Goal: Find contact information: Find contact information

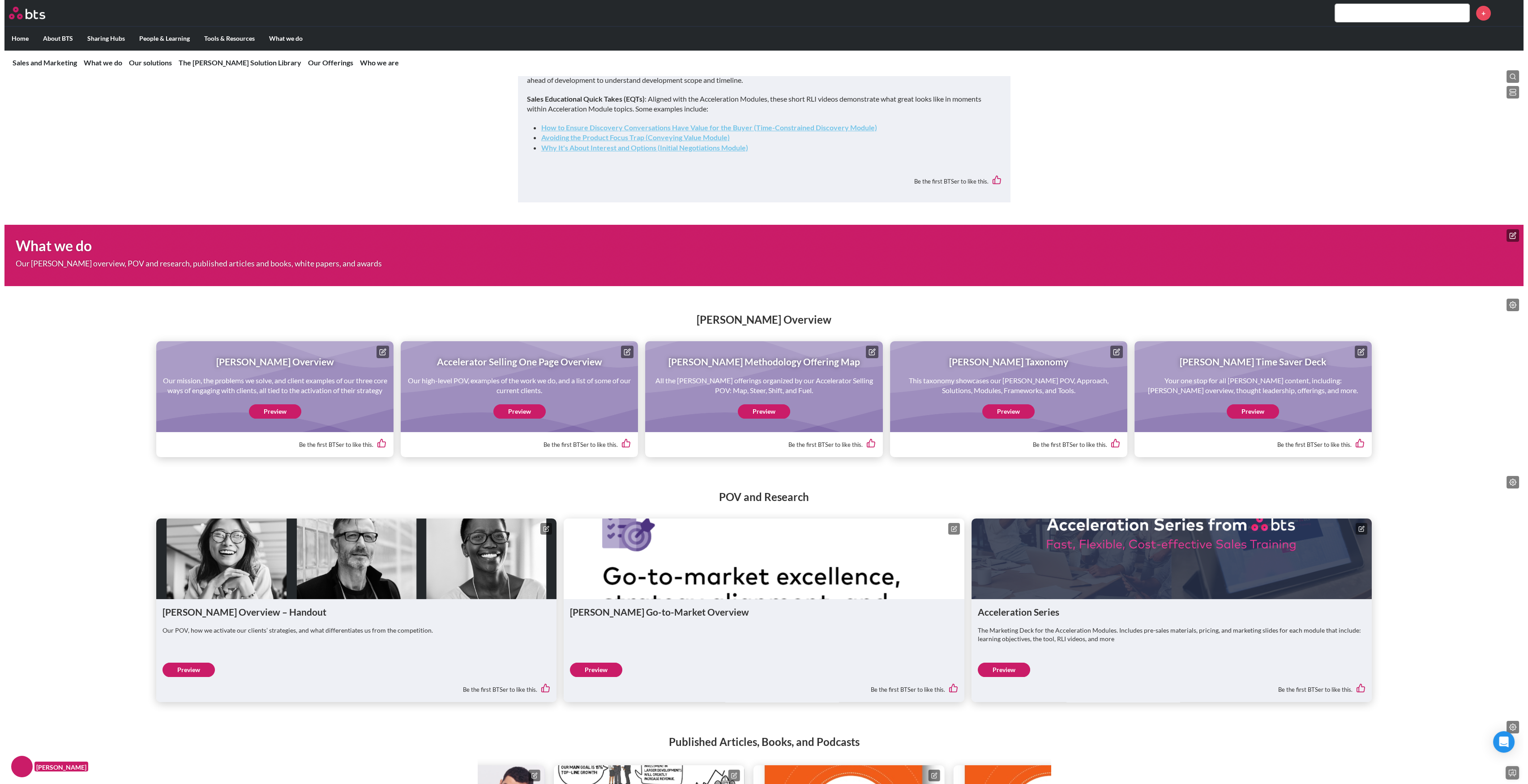
scroll to position [663, 0]
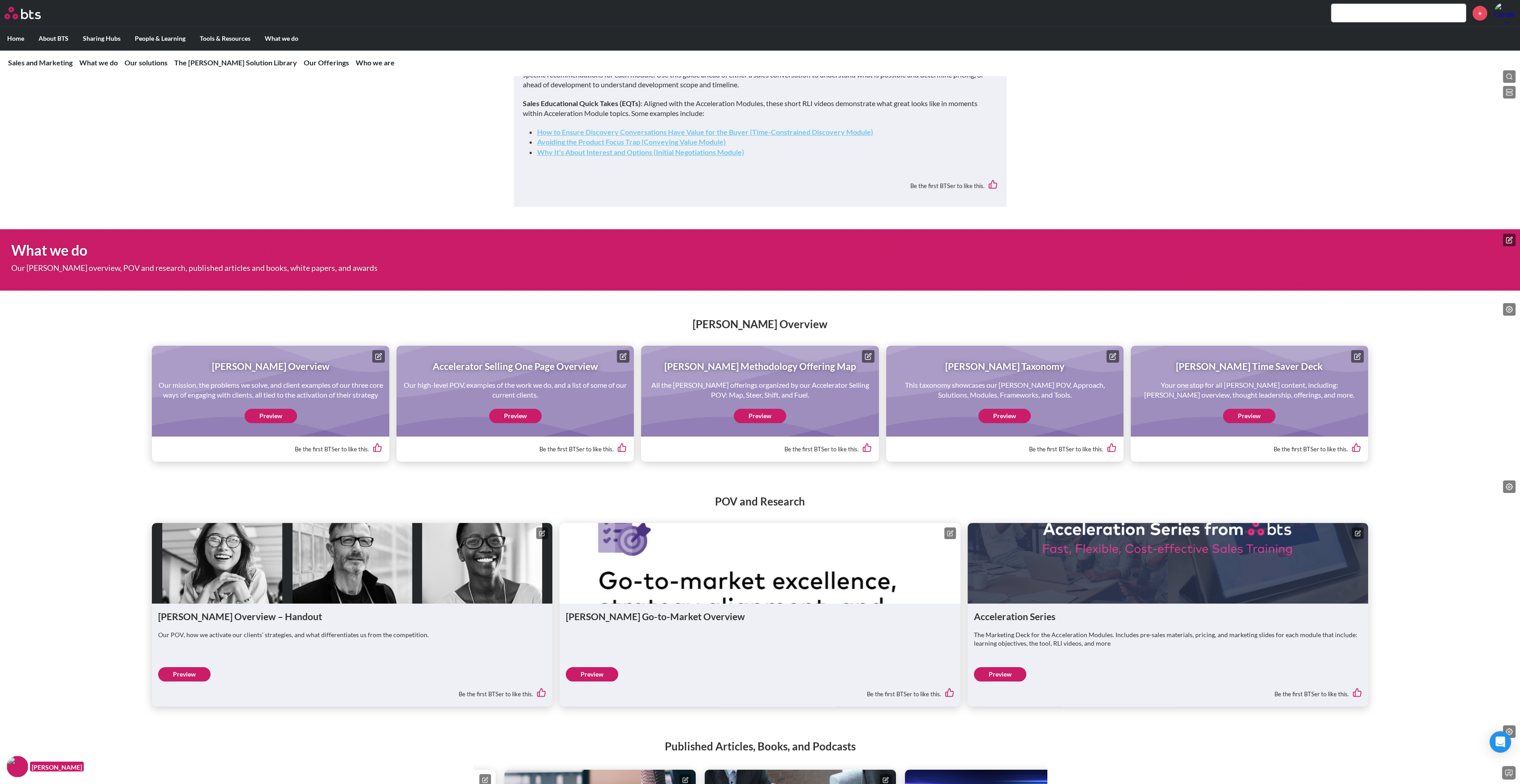
click at [1507, 312] on icon at bounding box center [1509, 309] width 7 height 7
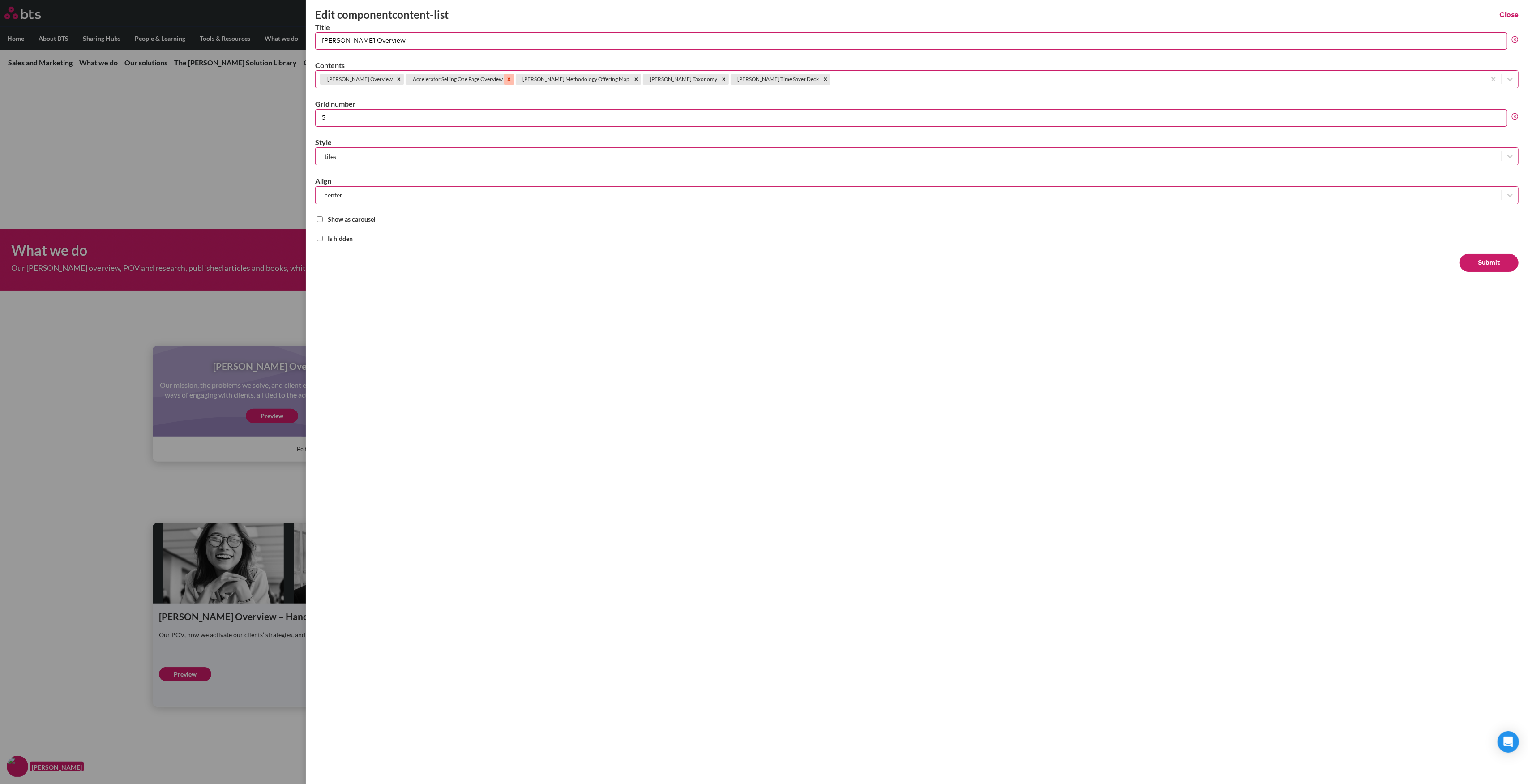
click at [506, 79] on icon "Remove Accelerator Selling One Page Overview" at bounding box center [509, 79] width 6 height 6
click at [1481, 254] on button "Submit" at bounding box center [1489, 262] width 59 height 18
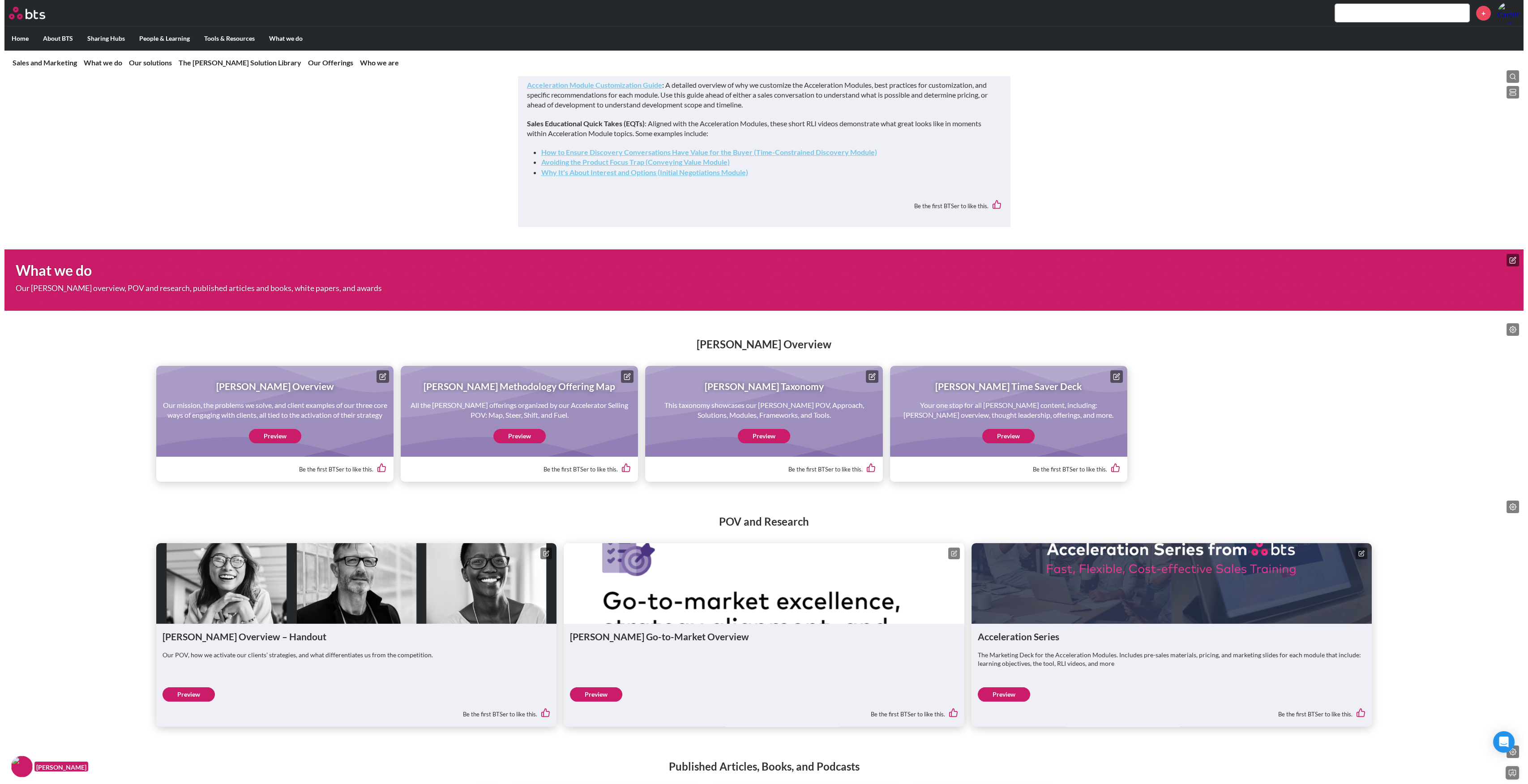
scroll to position [716, 0]
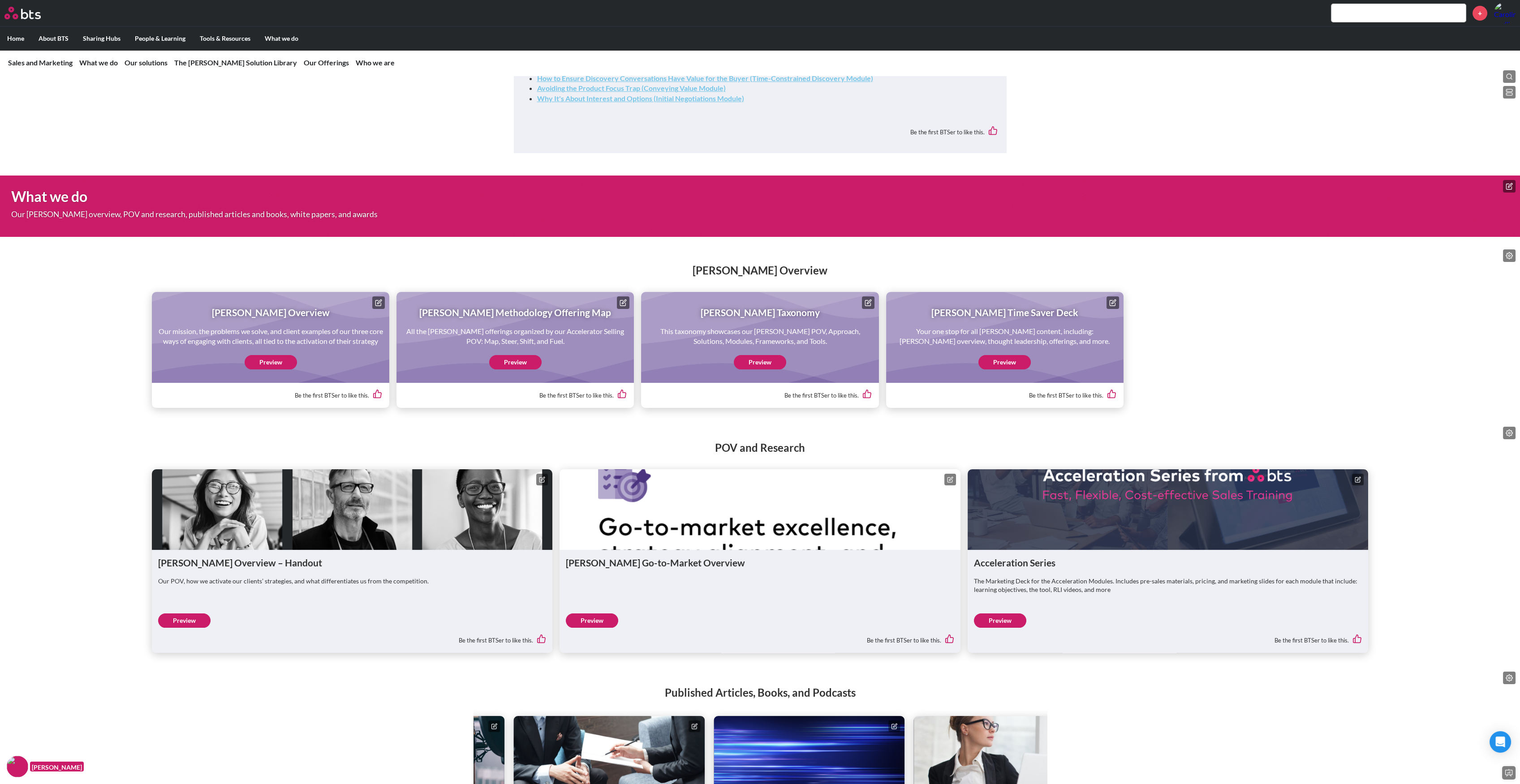
click at [1507, 259] on icon at bounding box center [1509, 255] width 7 height 7
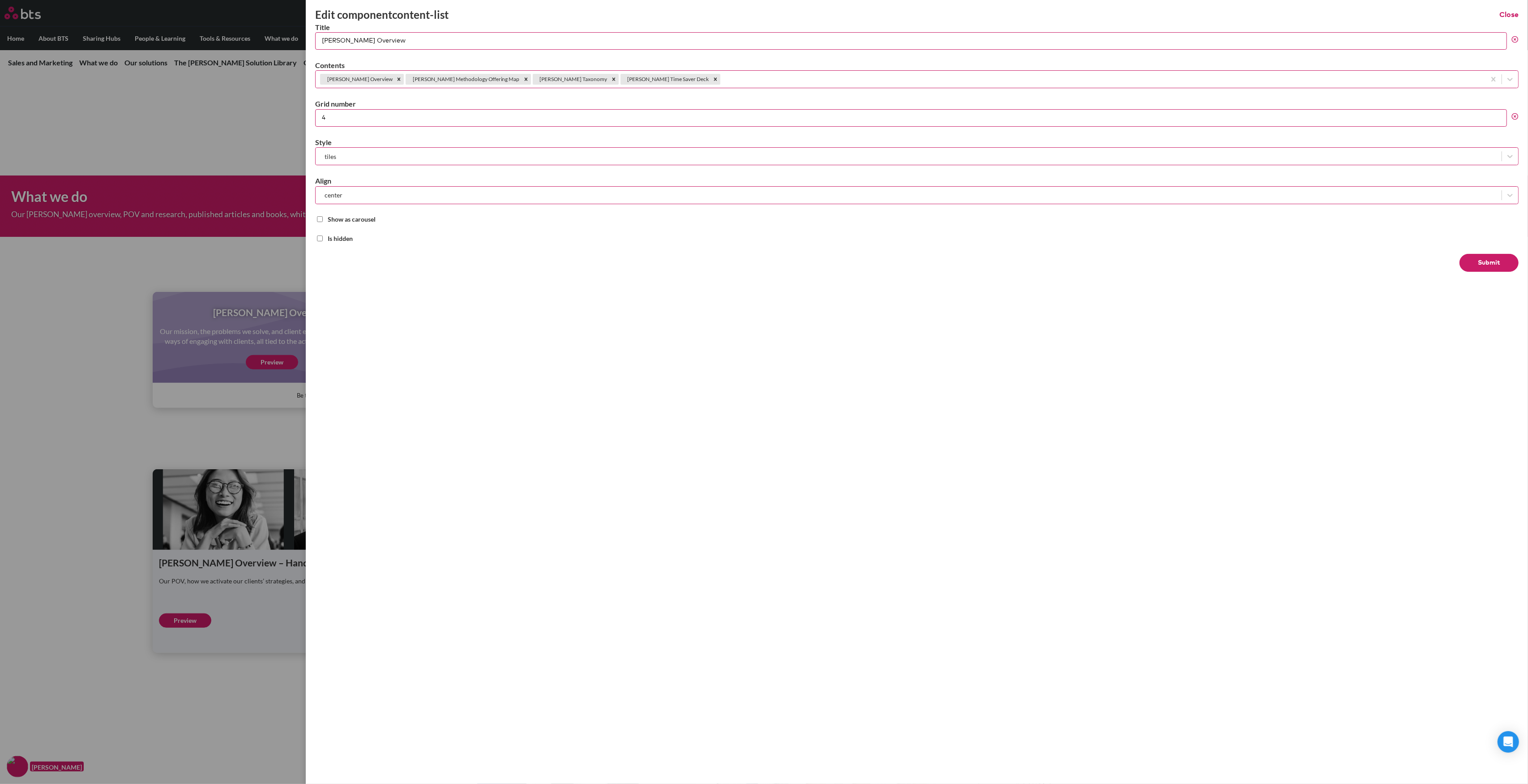
type input "4"
click at [1503, 122] on input "4" at bounding box center [911, 118] width 1192 height 18
click at [1487, 264] on button "Submit" at bounding box center [1489, 262] width 59 height 18
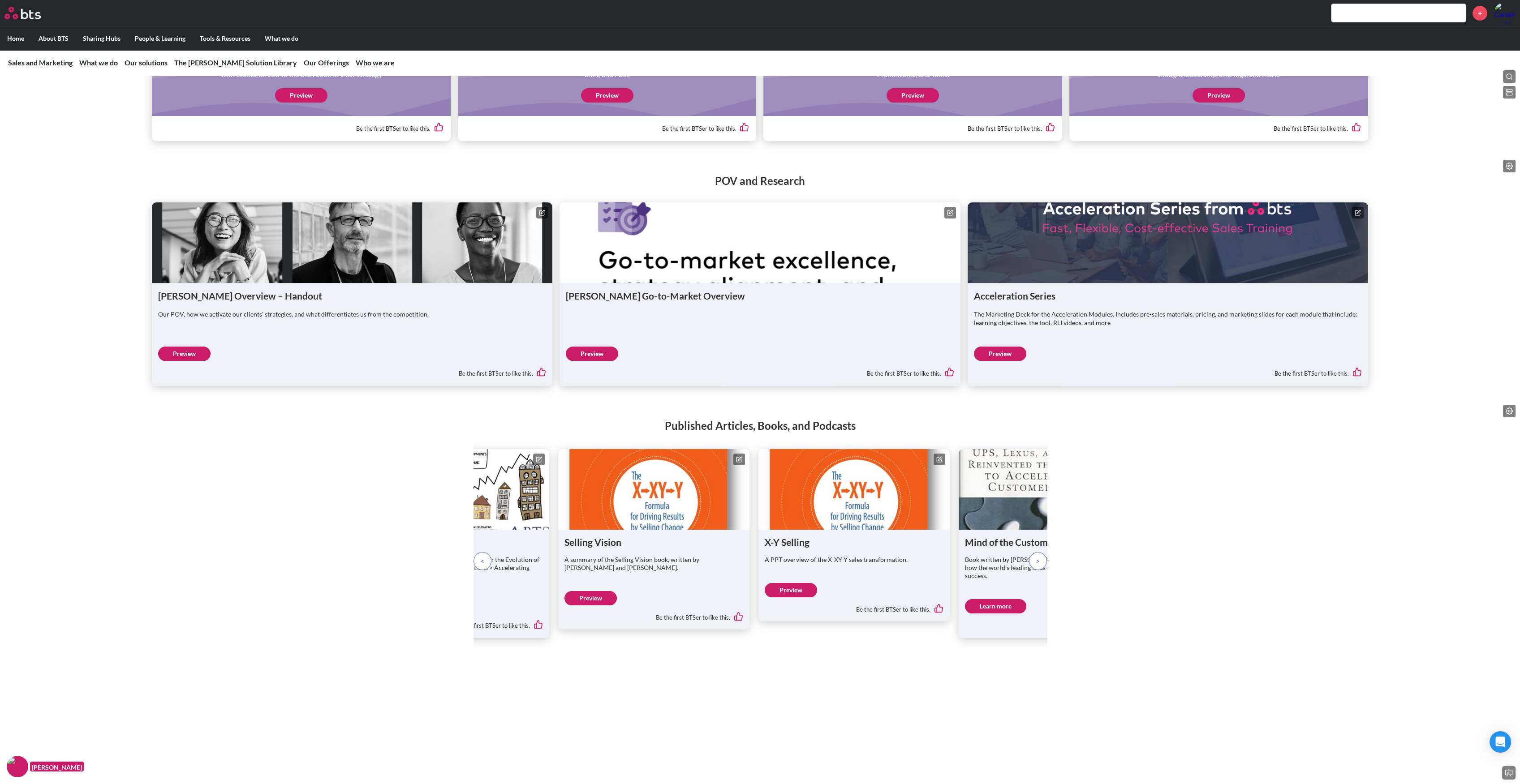
scroll to position [1014, 0]
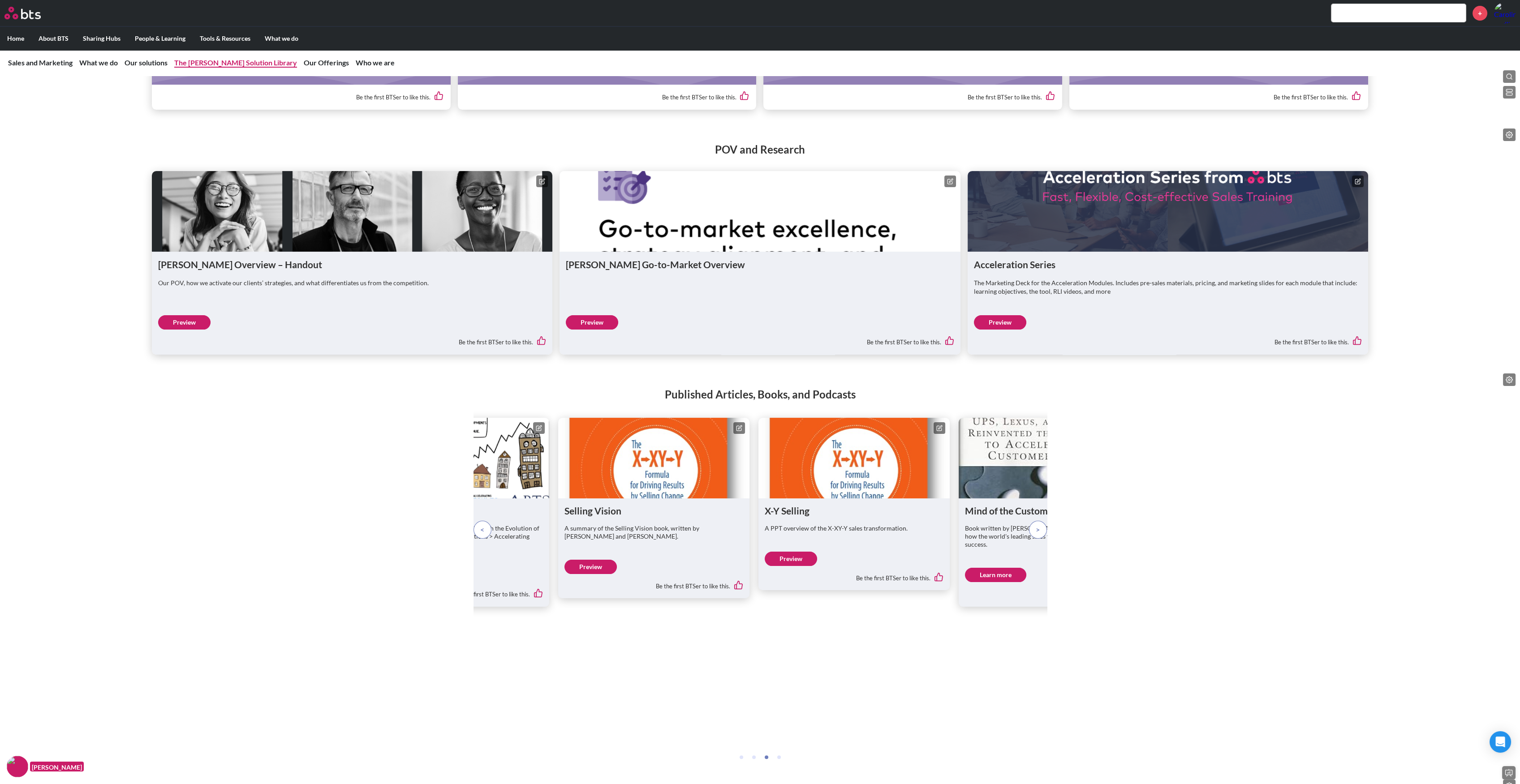
click at [204, 62] on link "The [PERSON_NAME] Solution Library" at bounding box center [235, 62] width 123 height 8
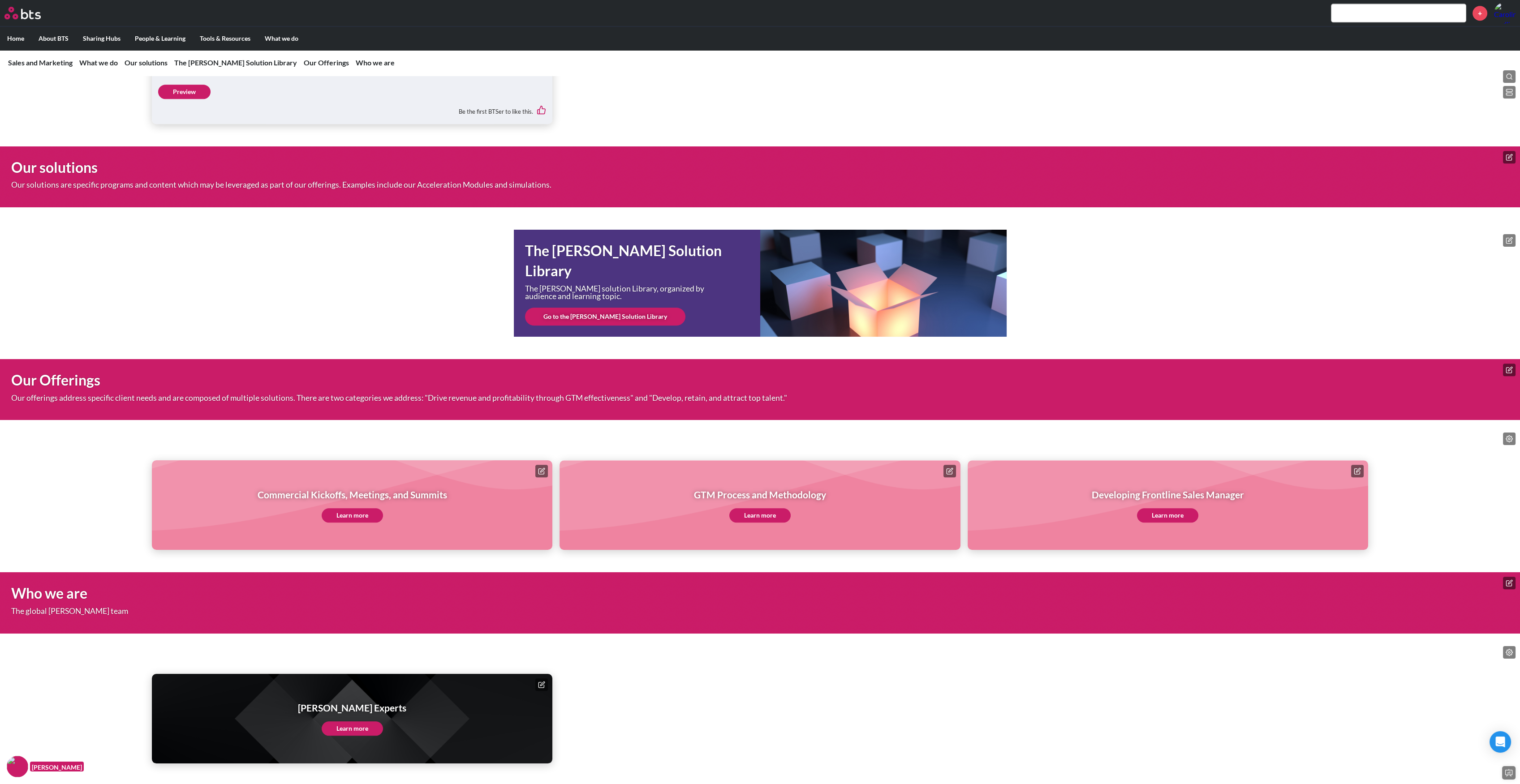
scroll to position [2209, 0]
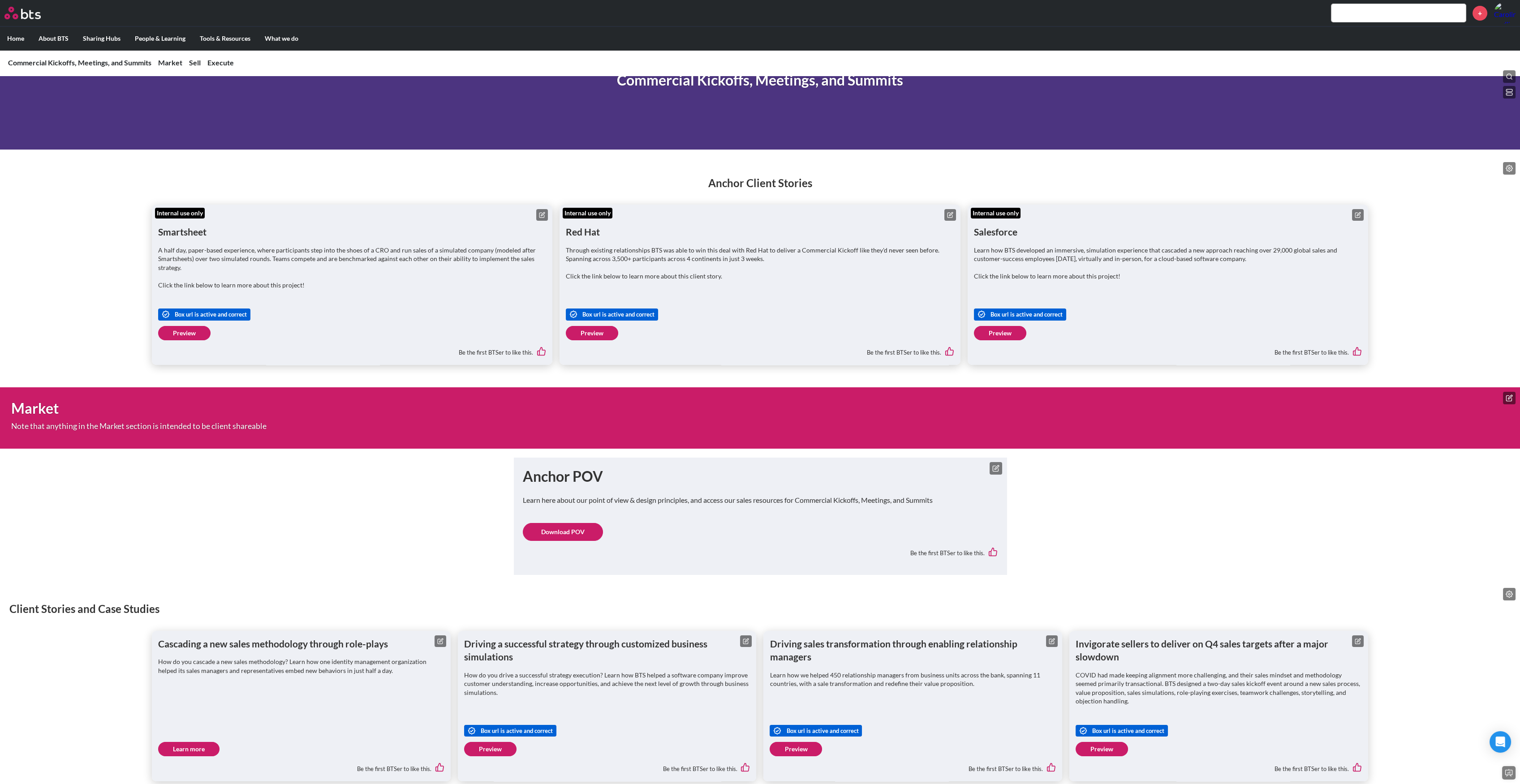
scroll to position [418, 0]
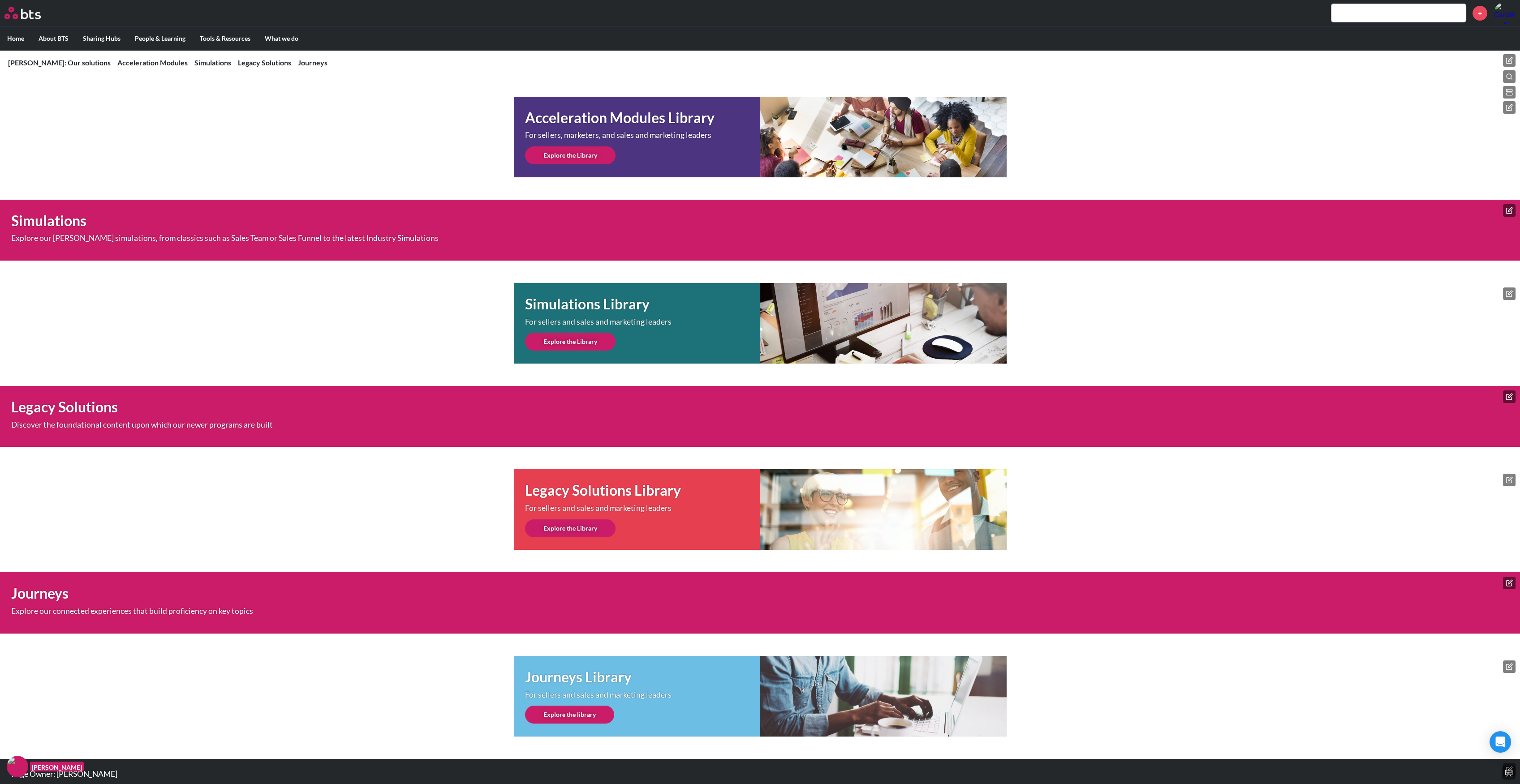
scroll to position [333, 0]
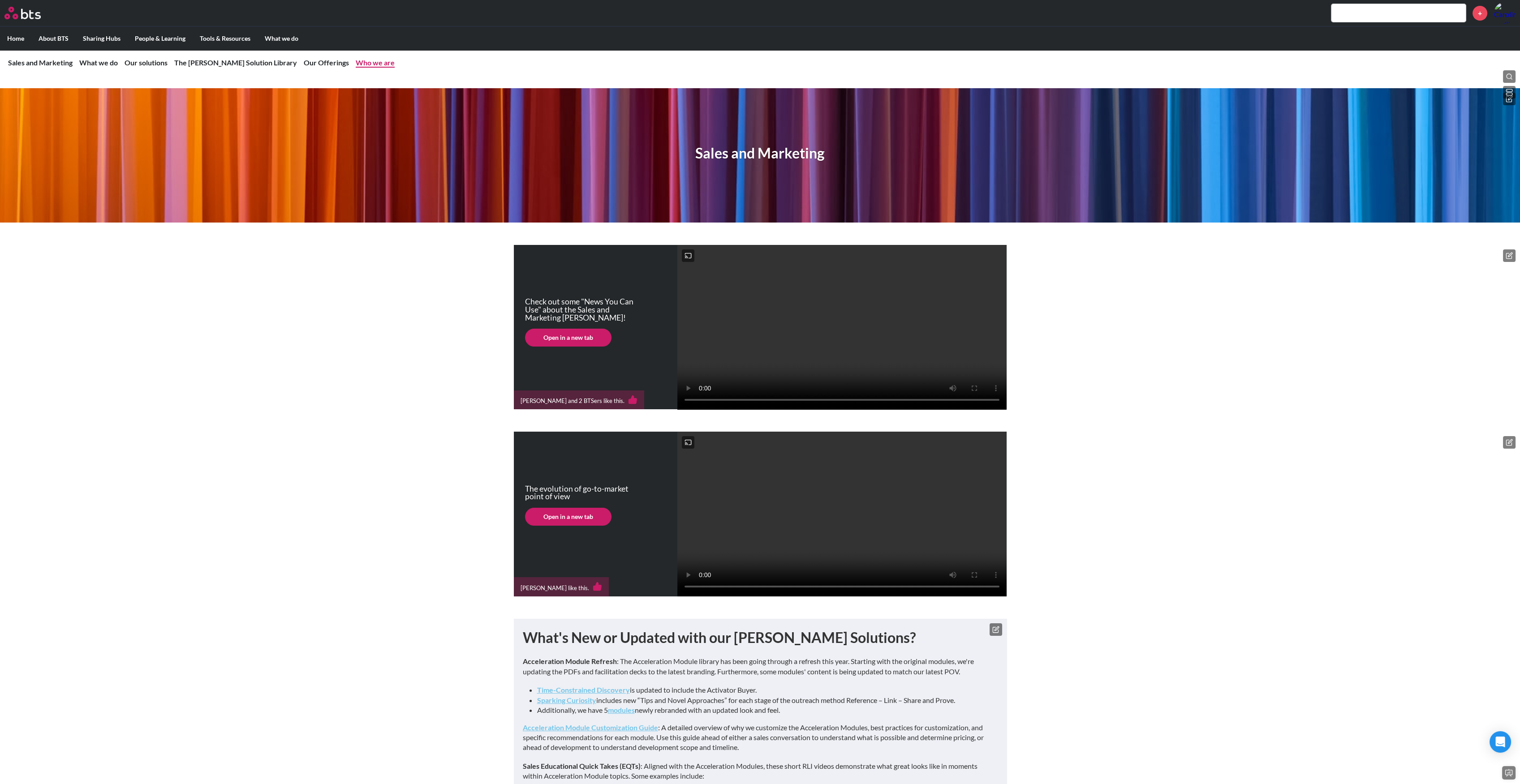
click at [356, 60] on link "Who we are" at bounding box center [375, 62] width 39 height 8
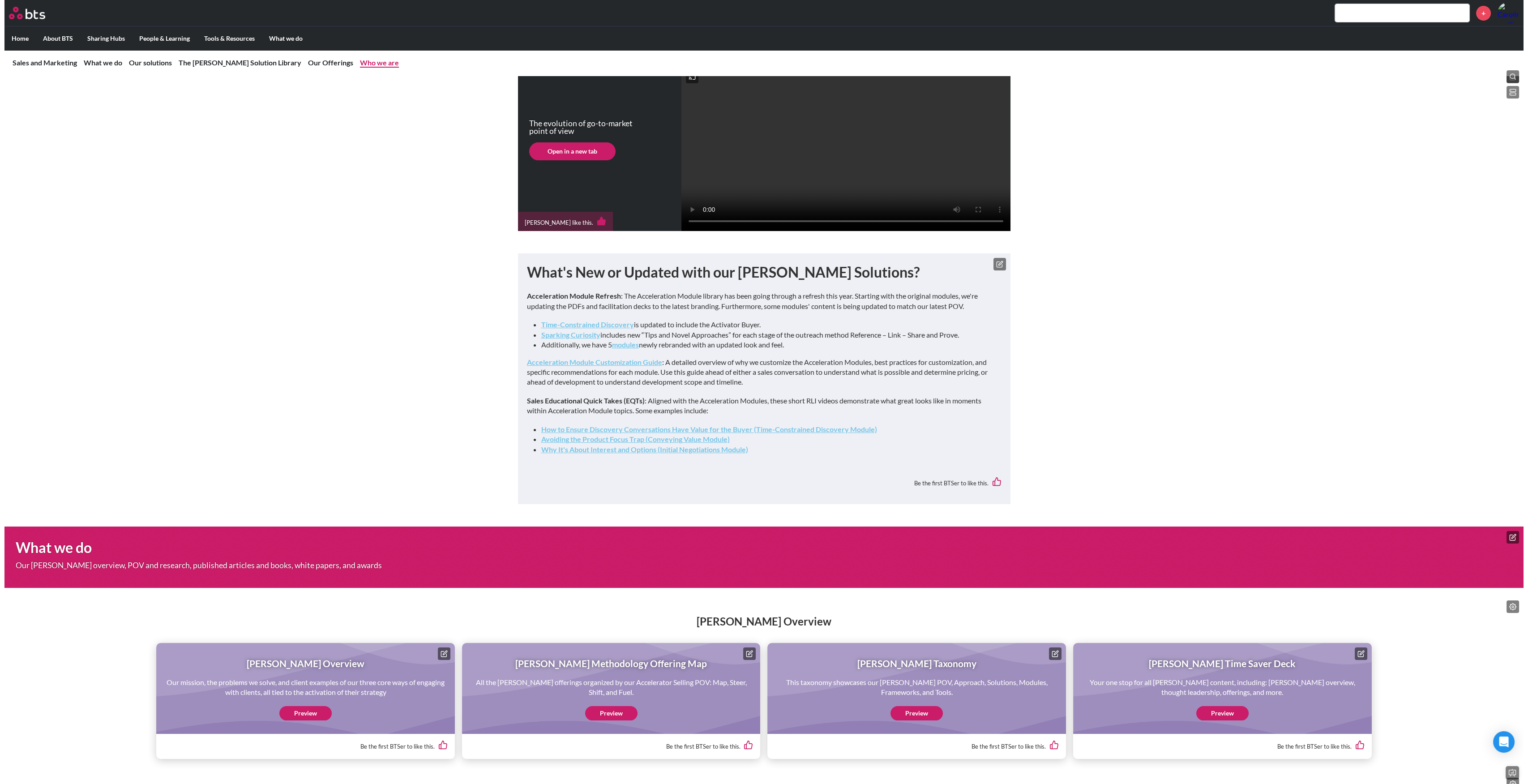
scroll to position [2573, 0]
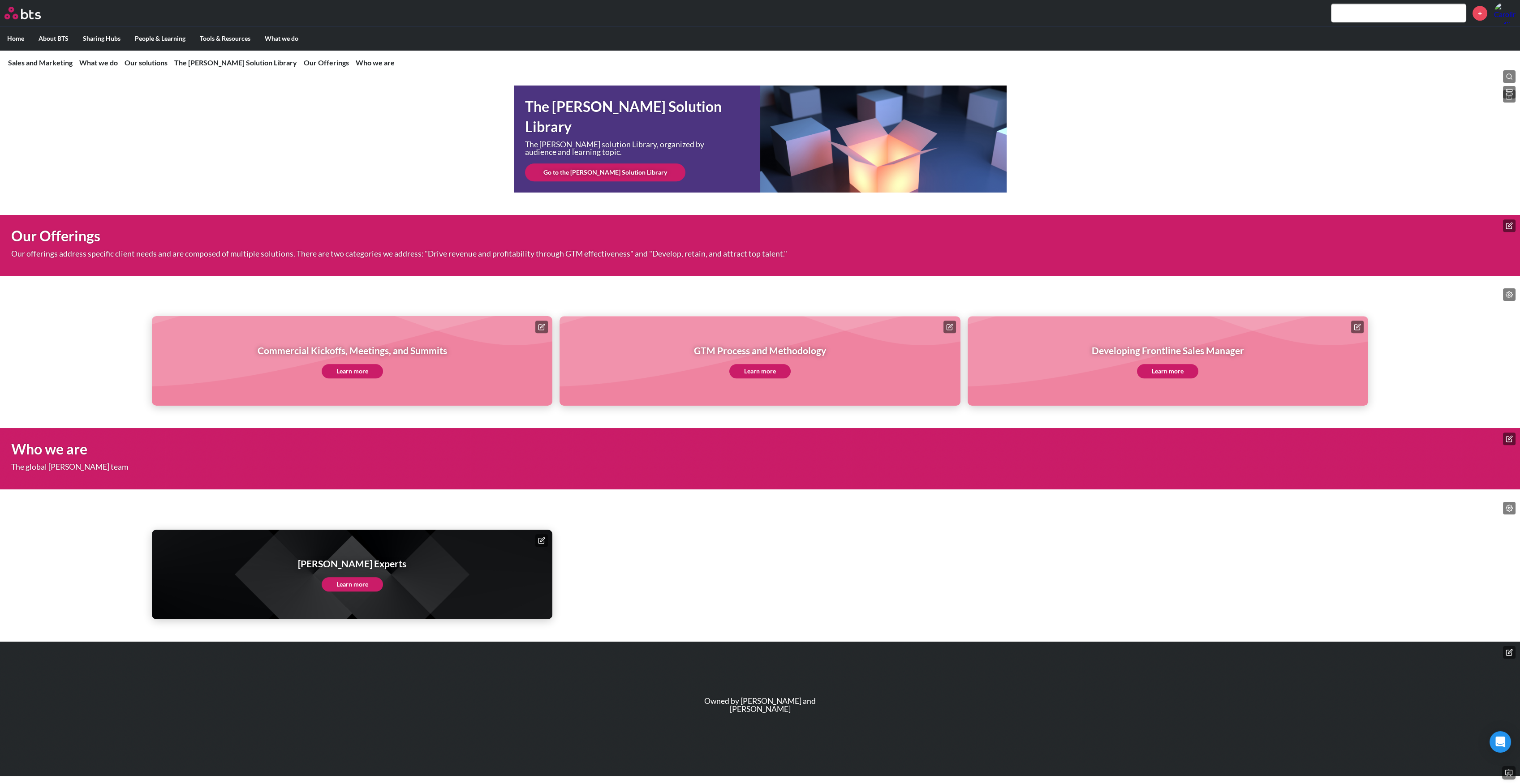
click at [1510, 653] on icon at bounding box center [1508, 652] width 7 height 7
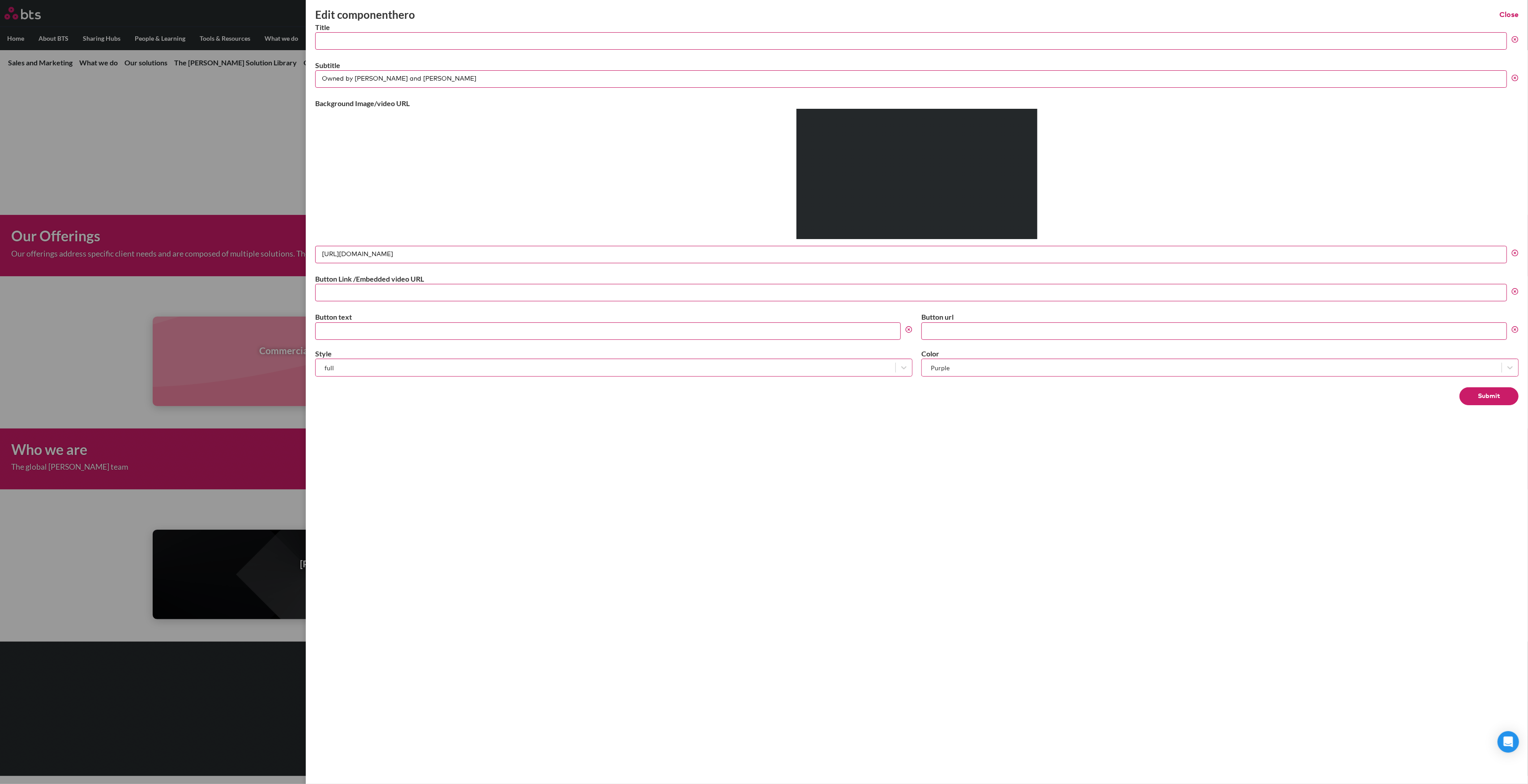
drag, startPoint x: 354, startPoint y: 79, endPoint x: 409, endPoint y: 79, distance: 55.0
click at [409, 79] on input "Owned by Lisa Wayland and Jessie Ojeda" at bounding box center [911, 79] width 1192 height 18
type input "Owned by Jessie Ojeda"
click at [1483, 393] on button "Submit" at bounding box center [1489, 395] width 59 height 18
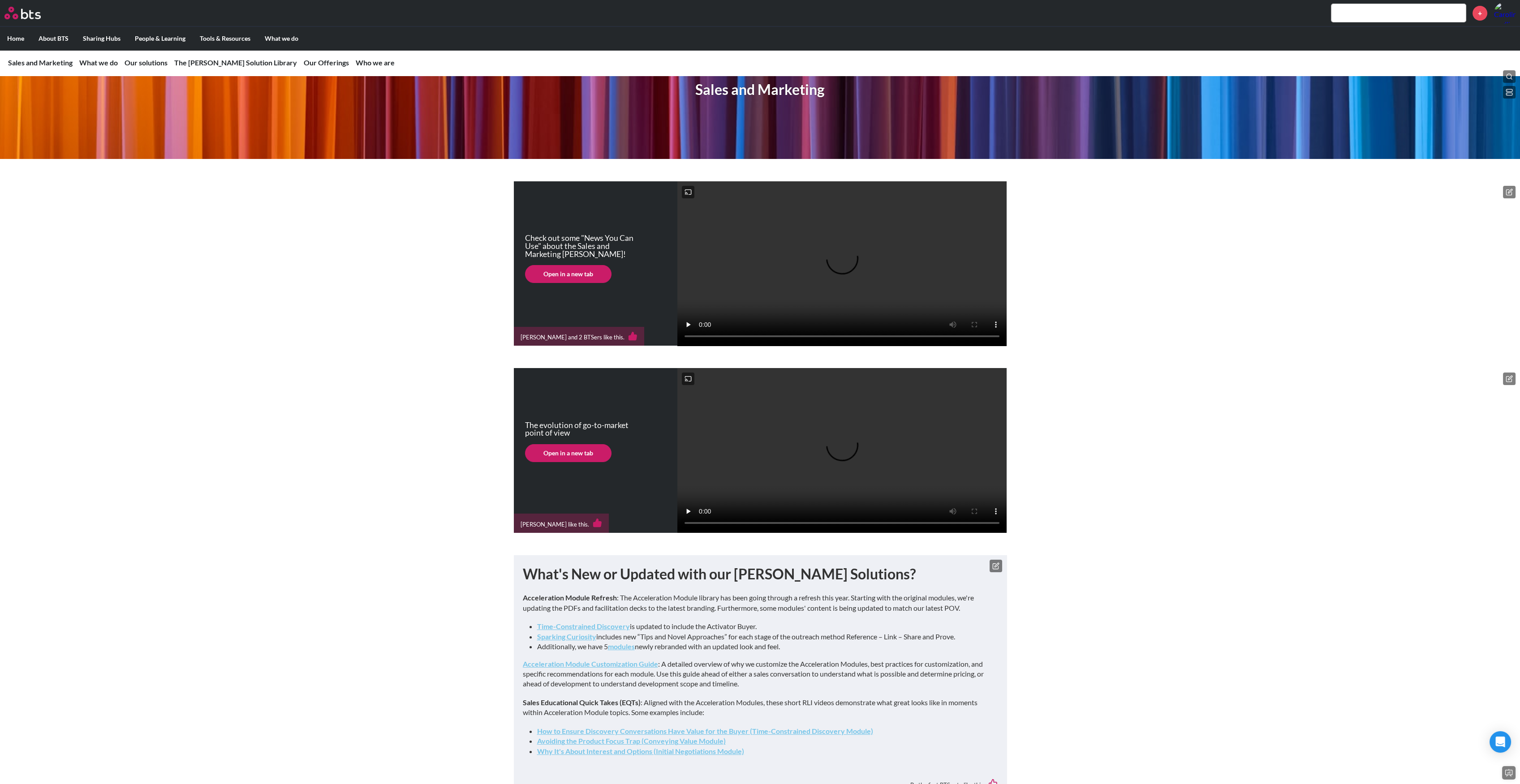
scroll to position [119, 0]
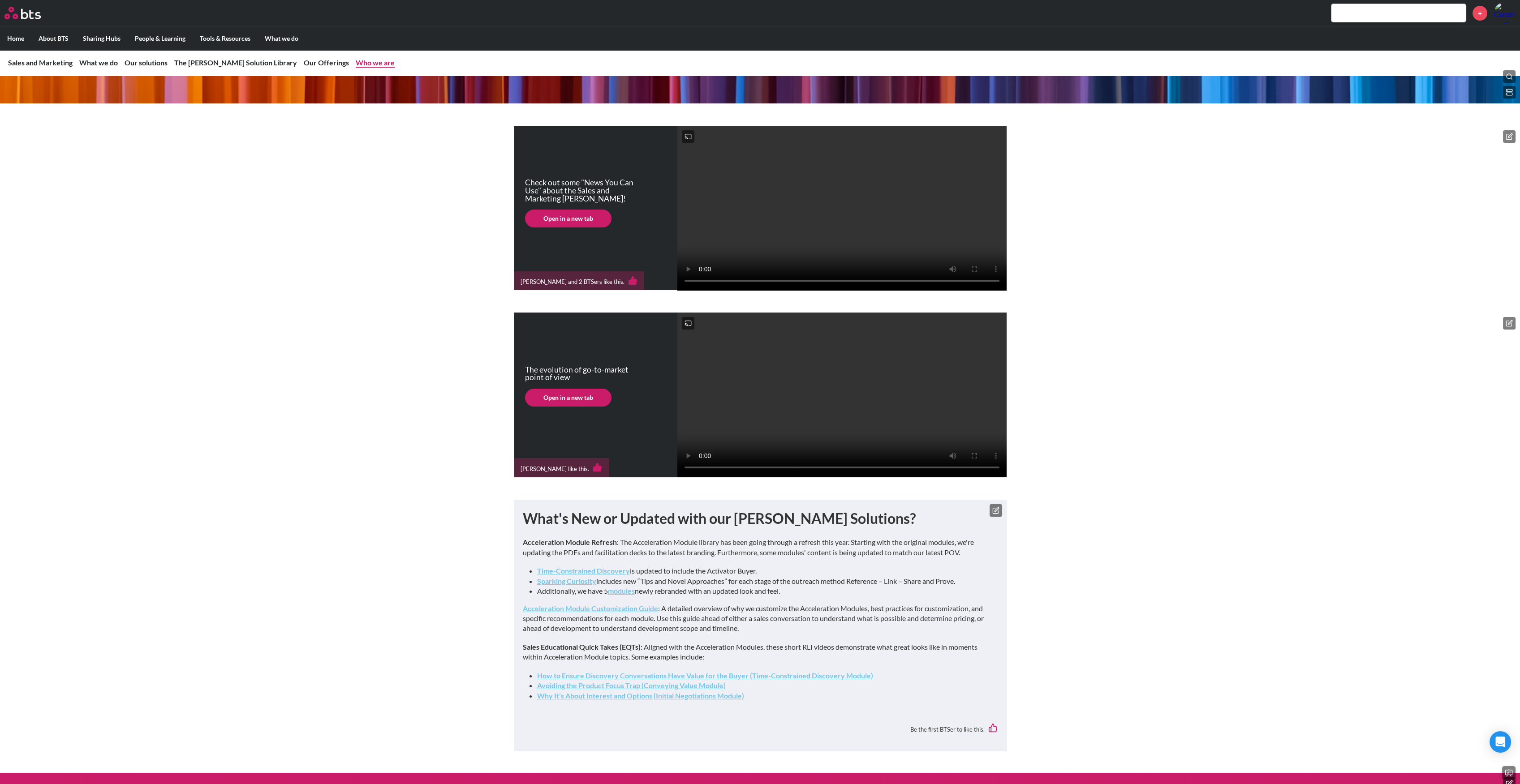
click at [356, 63] on link "Who we are" at bounding box center [375, 62] width 39 height 8
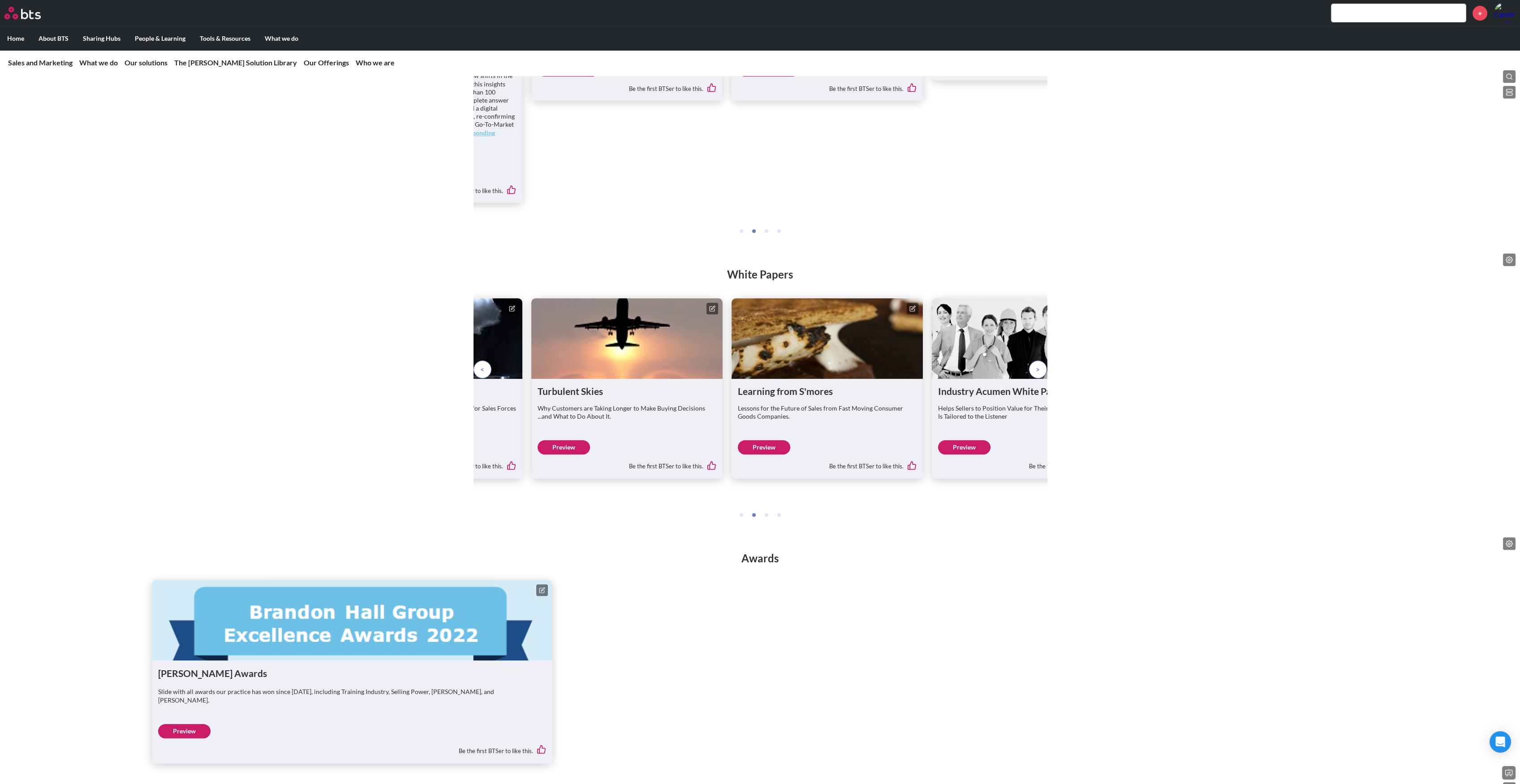
scroll to position [1320, 0]
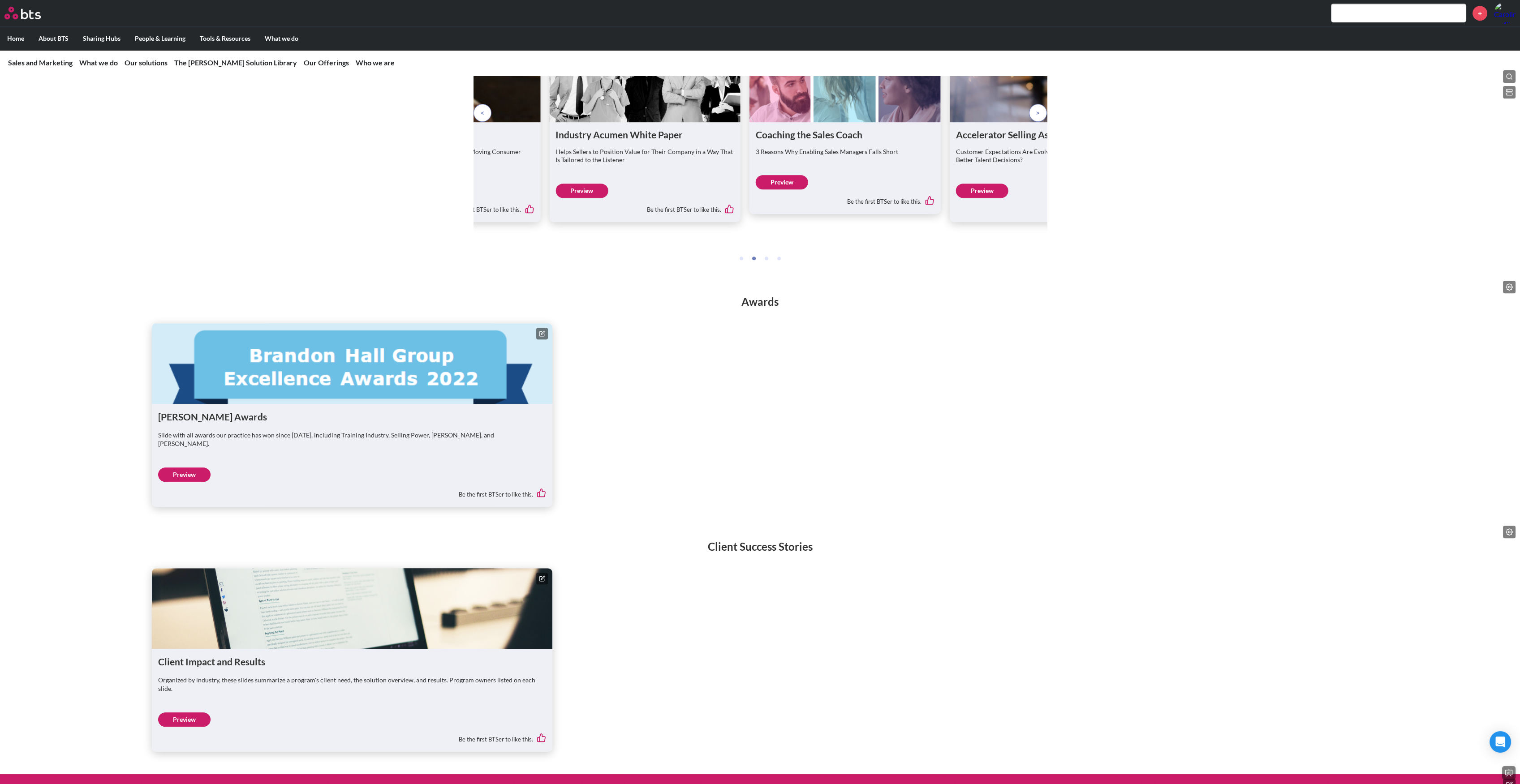
scroll to position [2215, 0]
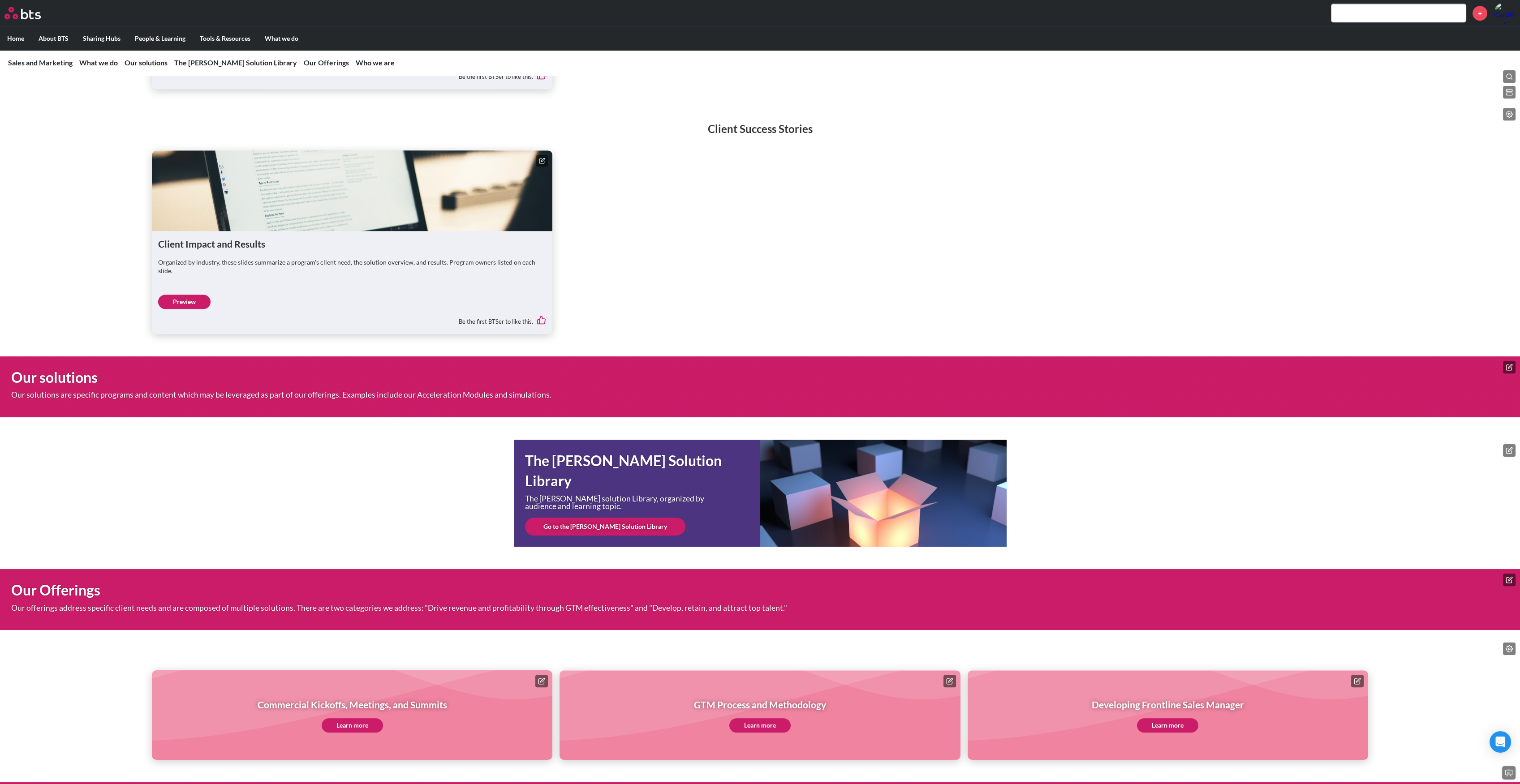
click at [613, 528] on link "Go to the [PERSON_NAME] Solution Library" at bounding box center [605, 526] width 160 height 18
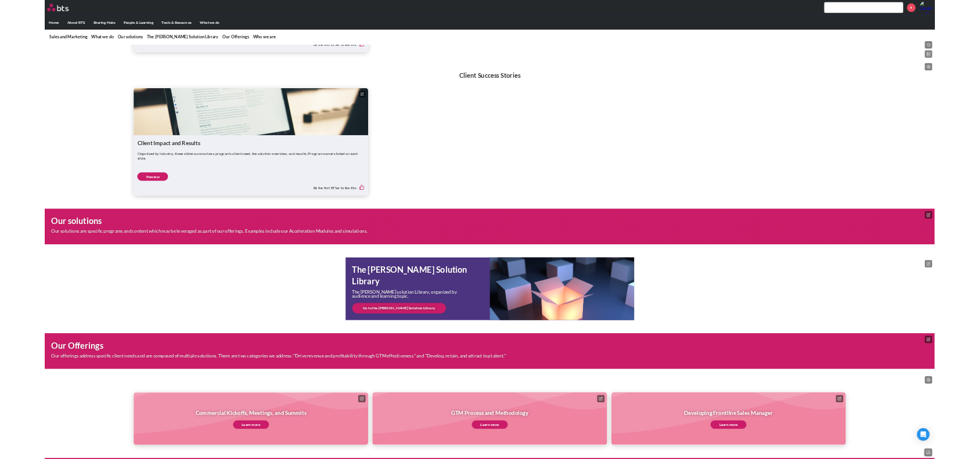
scroll to position [0, 0]
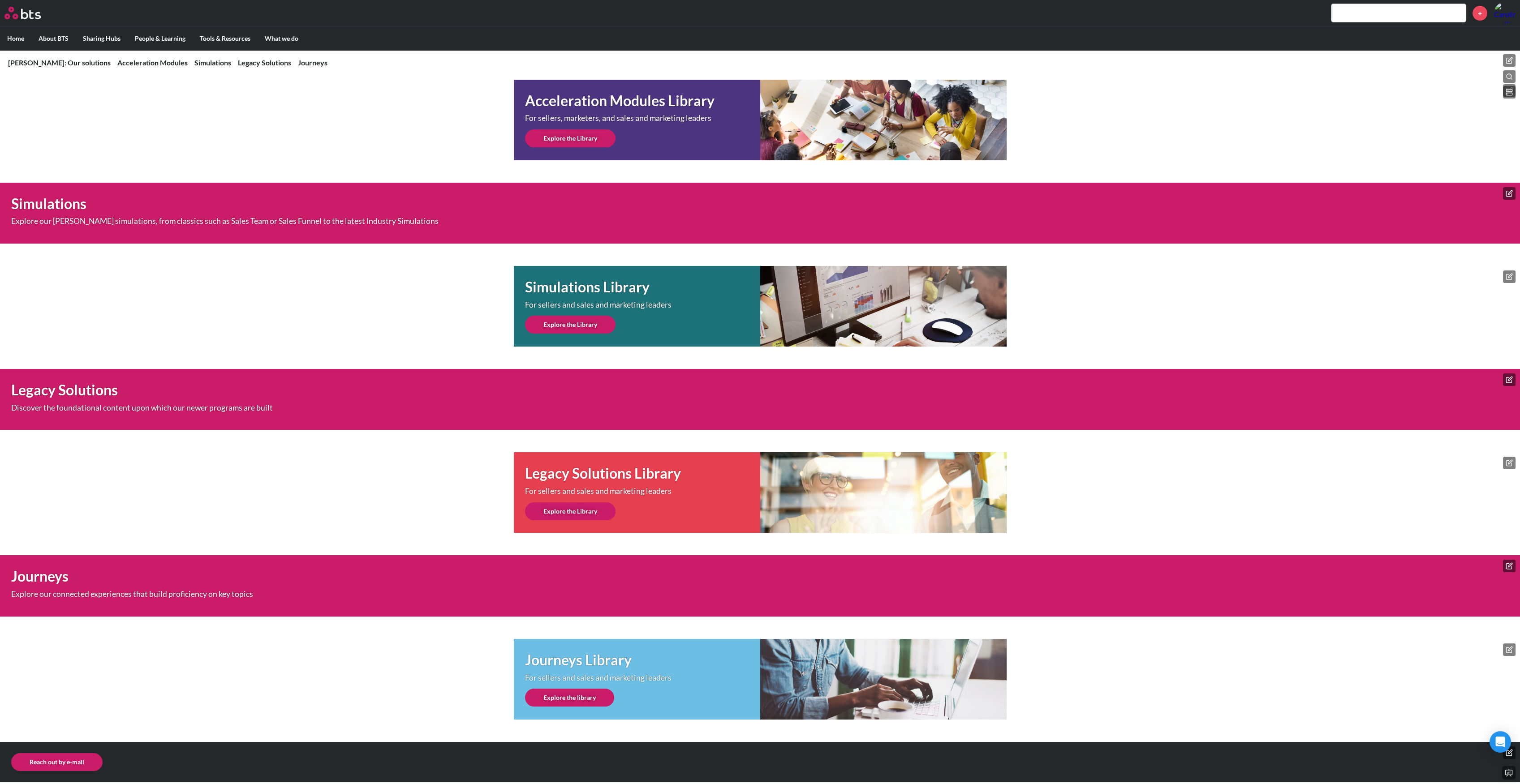
scroll to position [318, 0]
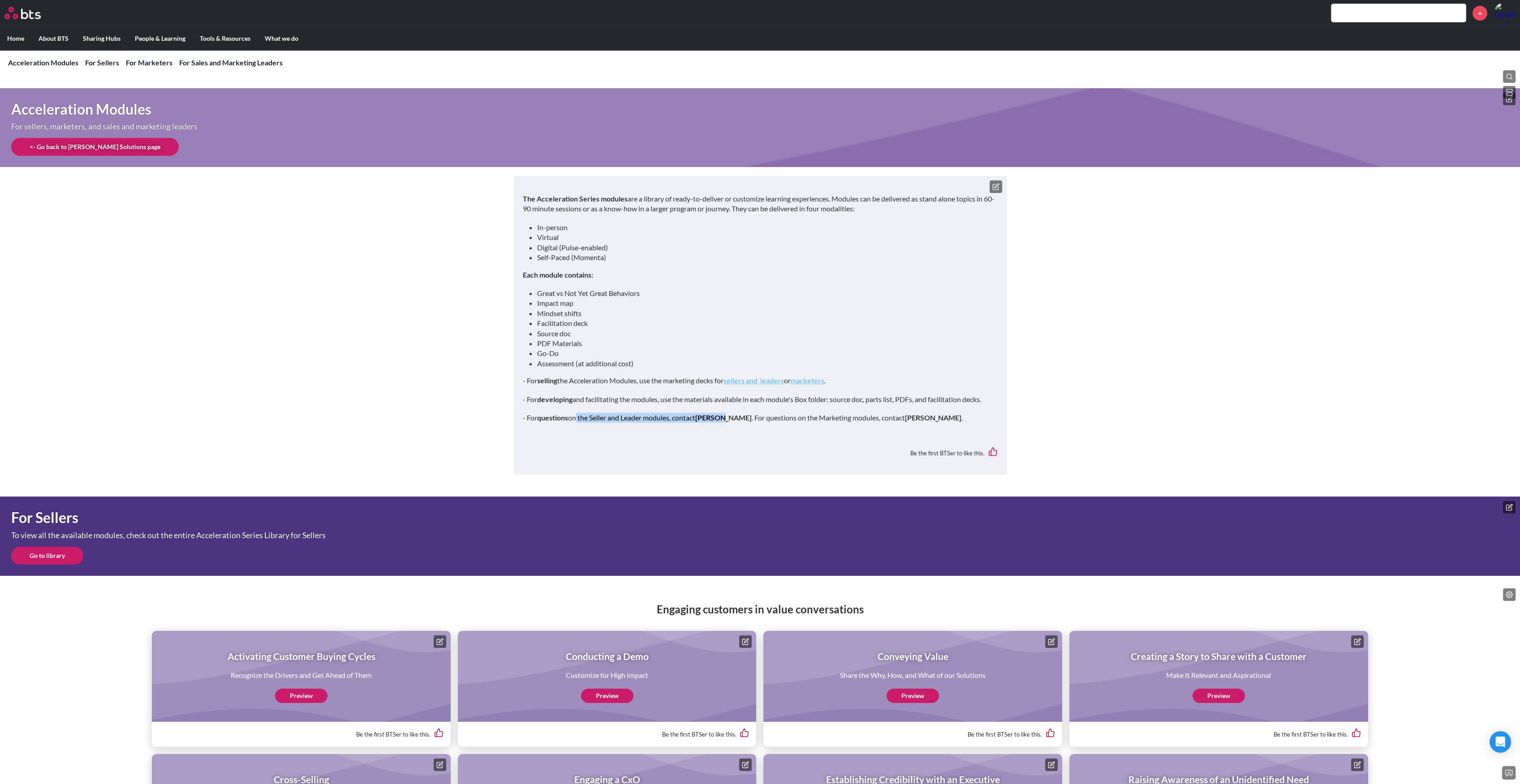
drag, startPoint x: 576, startPoint y: 417, endPoint x: 726, endPoint y: 417, distance: 150.0
click at [726, 417] on p "- For questions on the Seller and Leader modules, contact [PERSON_NAME] . For q…" at bounding box center [760, 418] width 475 height 10
click at [718, 417] on strong "[PERSON_NAME]" at bounding box center [723, 417] width 56 height 8
click at [718, 417] on strong "Lisa Wayland" at bounding box center [723, 417] width 56 height 8
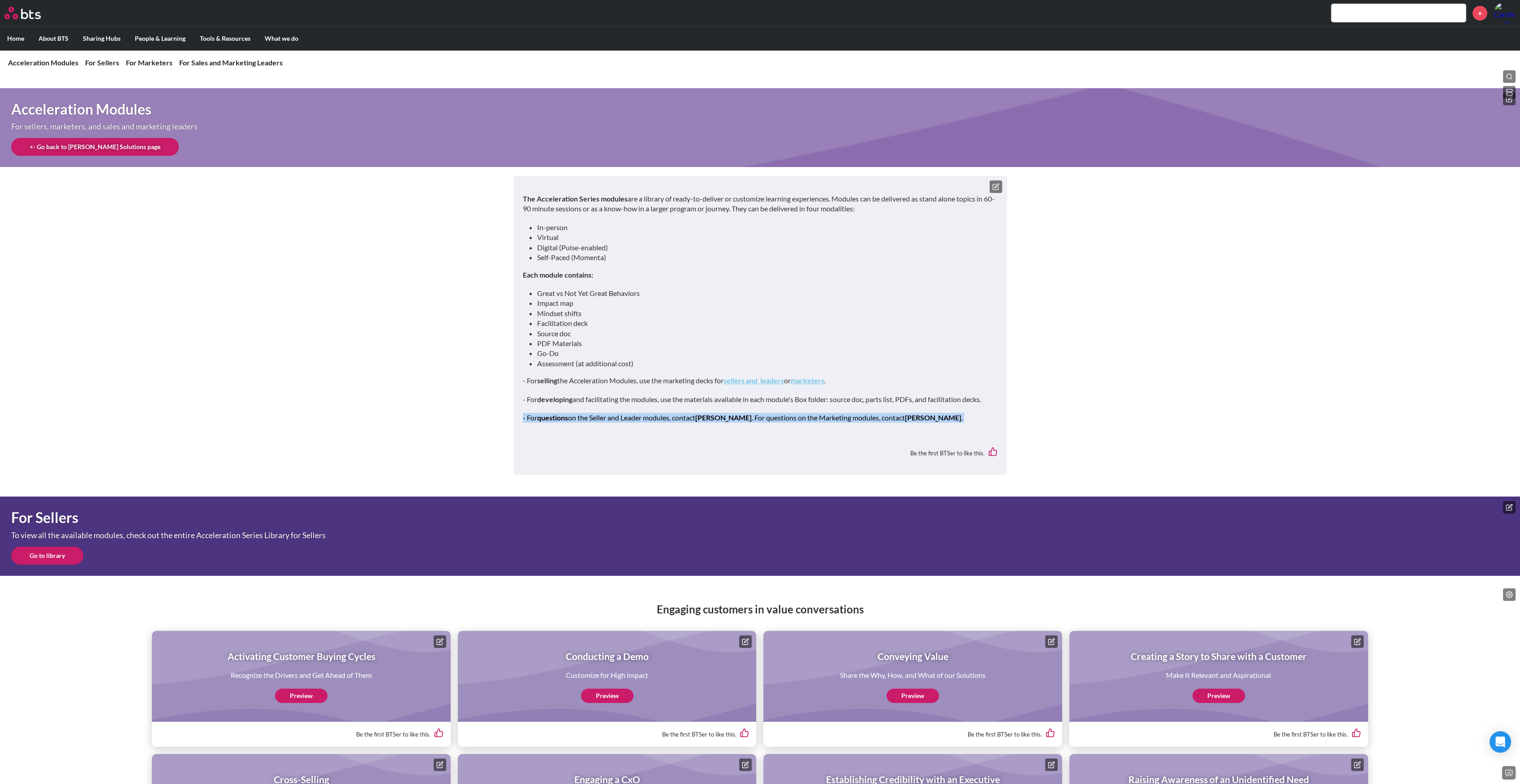
click at [718, 417] on strong "[PERSON_NAME]" at bounding box center [723, 417] width 56 height 8
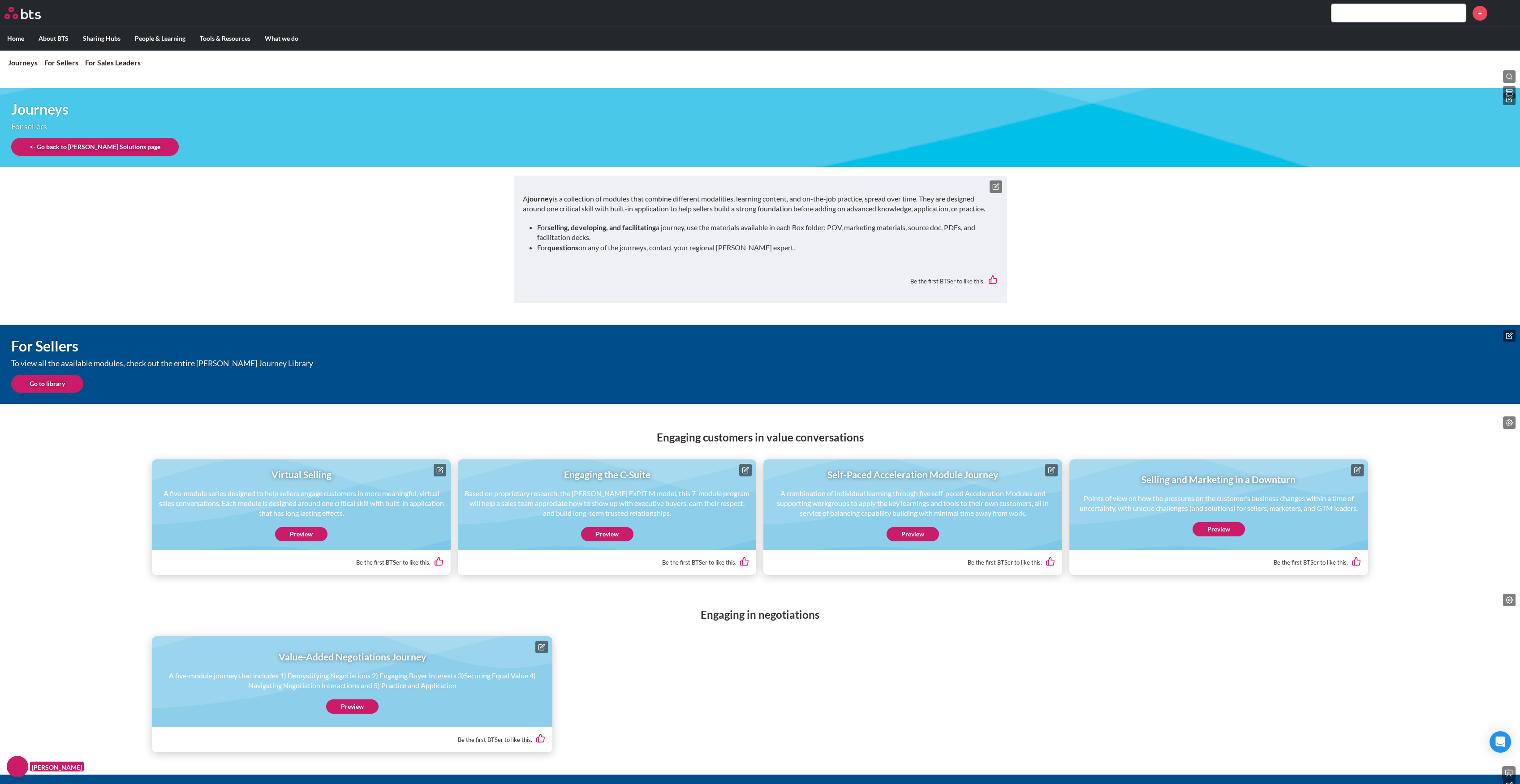
scroll to position [277, 0]
